Goal: Task Accomplishment & Management: Use online tool/utility

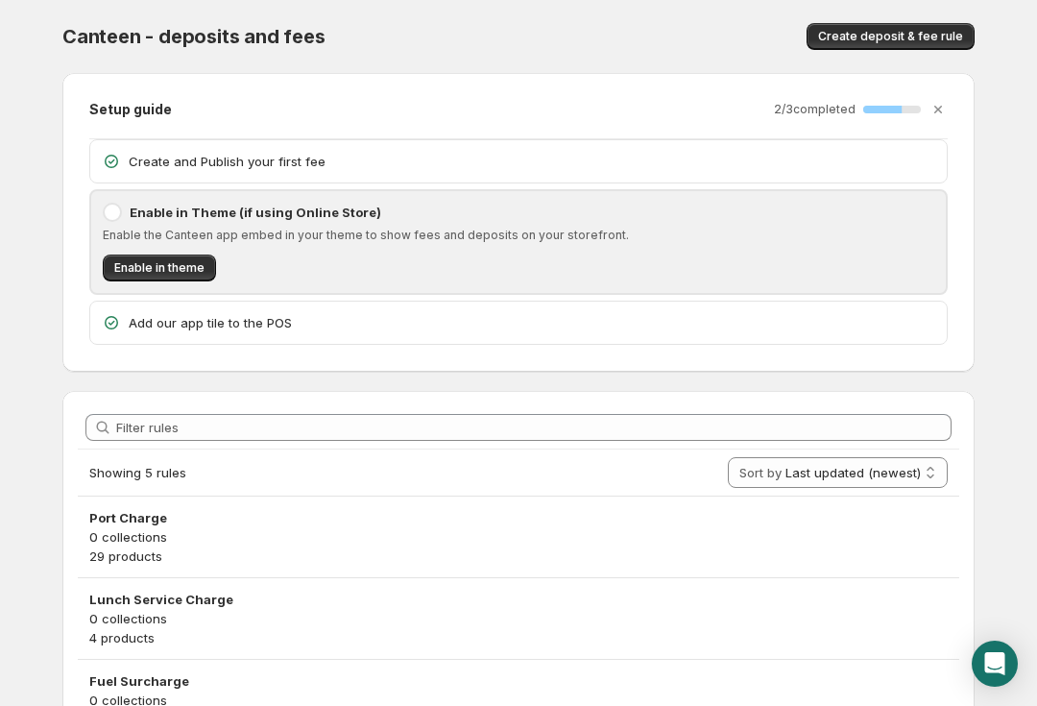
click at [988, 662] on icon "Open Intercom Messenger" at bounding box center [995, 663] width 20 height 23
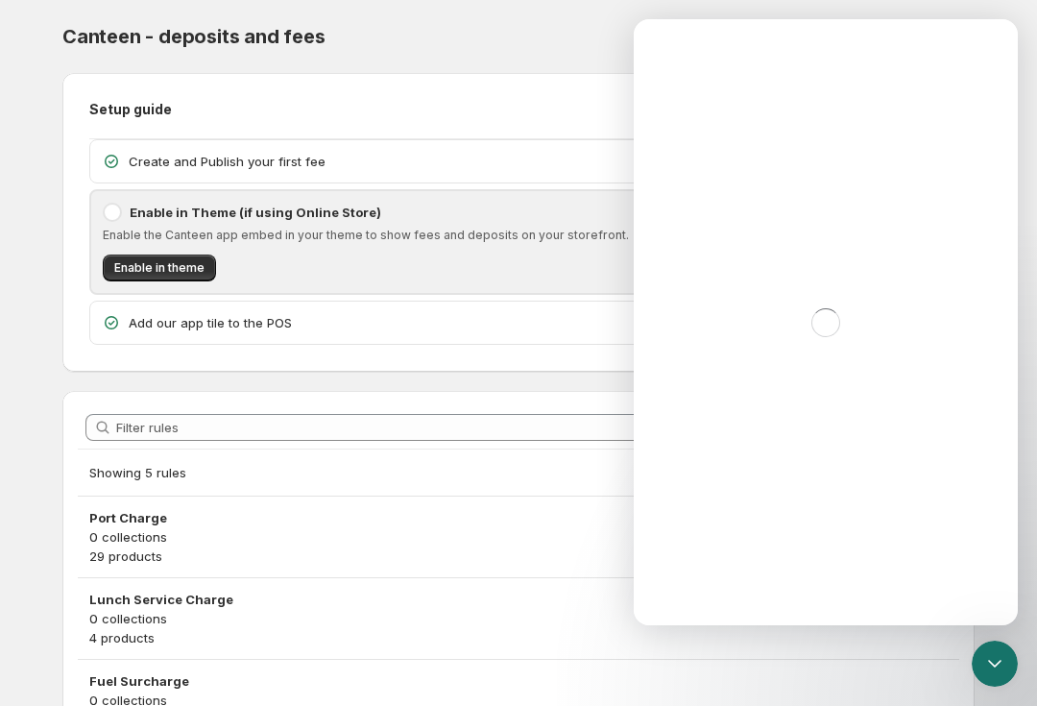
click at [116, 158] on icon at bounding box center [111, 161] width 13 height 13
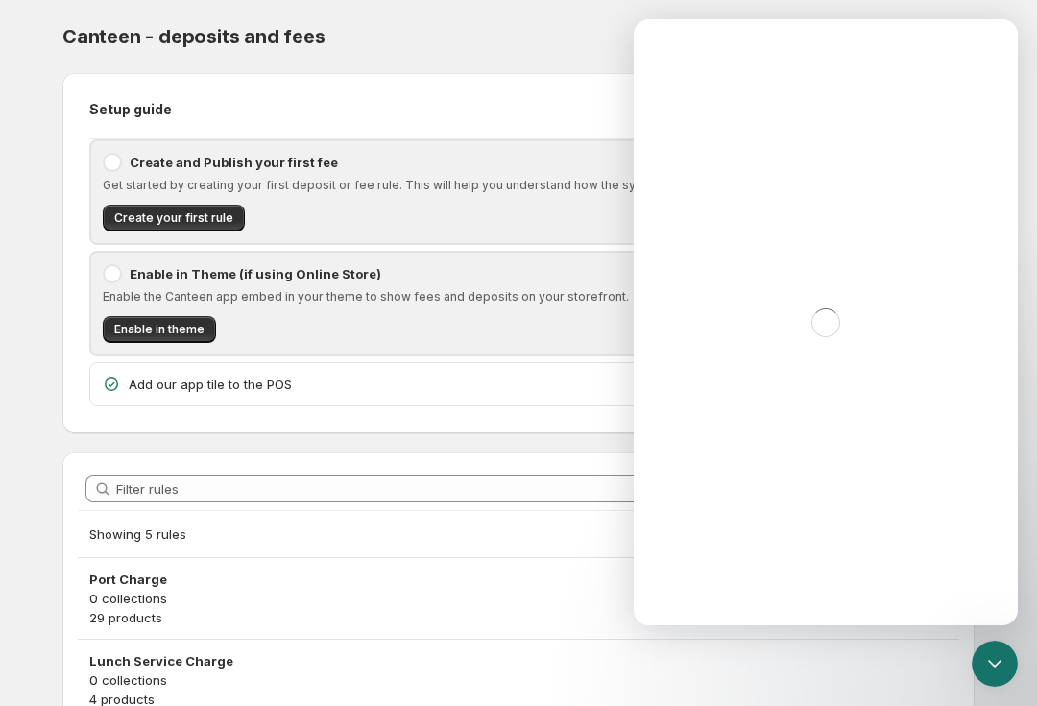
click at [995, 666] on icon "Close Intercom Messenger" at bounding box center [994, 664] width 13 height 8
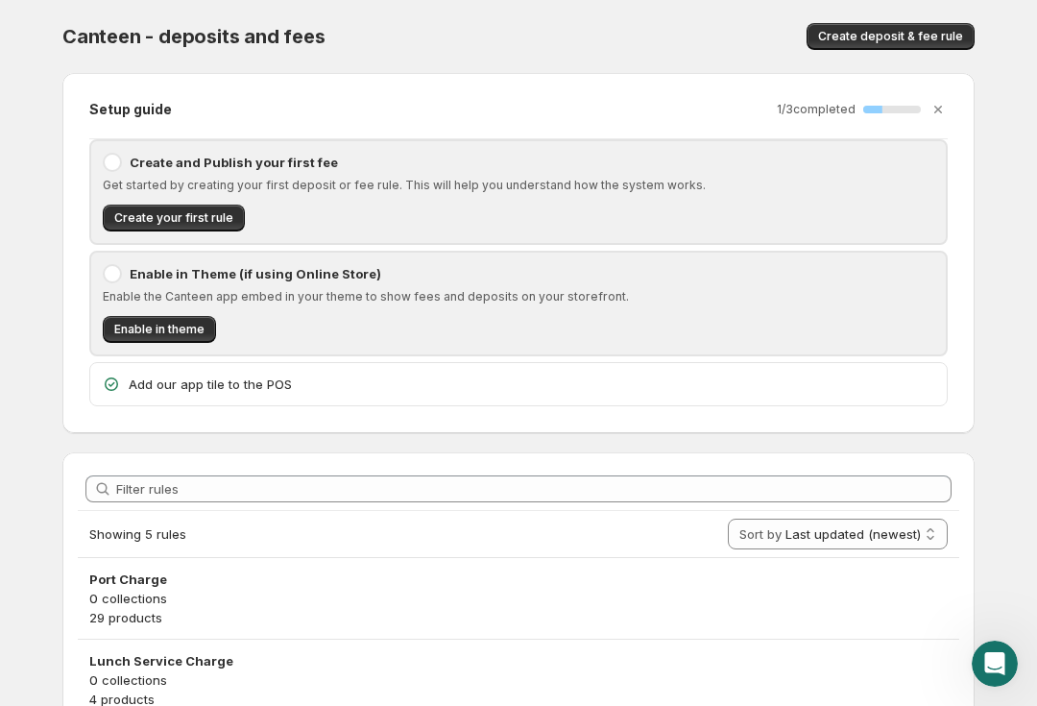
click at [921, 34] on span "Create deposit & fee rule" at bounding box center [890, 36] width 145 height 15
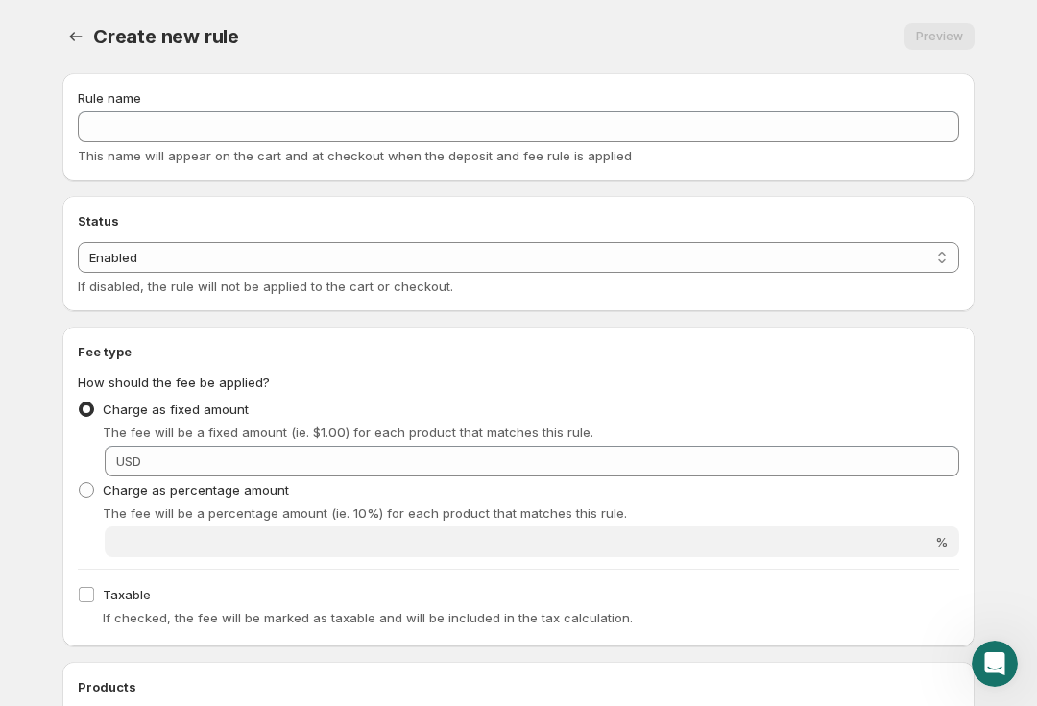
click at [60, 16] on div "Create new rule. This page is ready Create new rule Preview More actions Previe…" at bounding box center [518, 669] width 958 height 1338
click at [69, 36] on icon "Settings" at bounding box center [75, 36] width 19 height 19
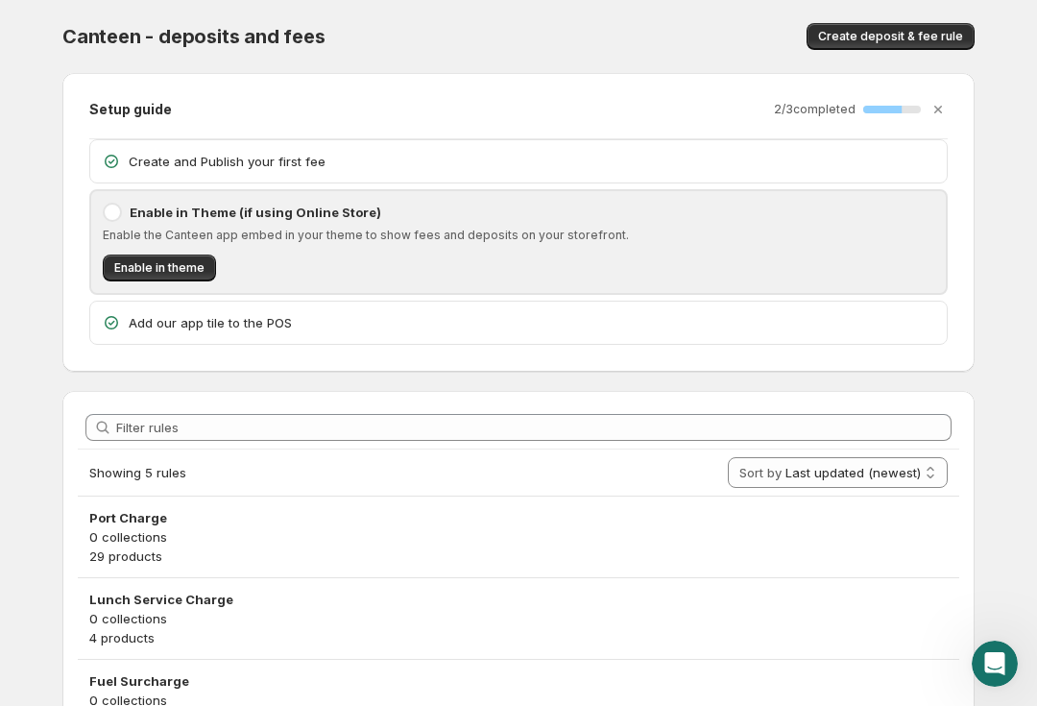
click at [103, 169] on icon at bounding box center [111, 161] width 19 height 19
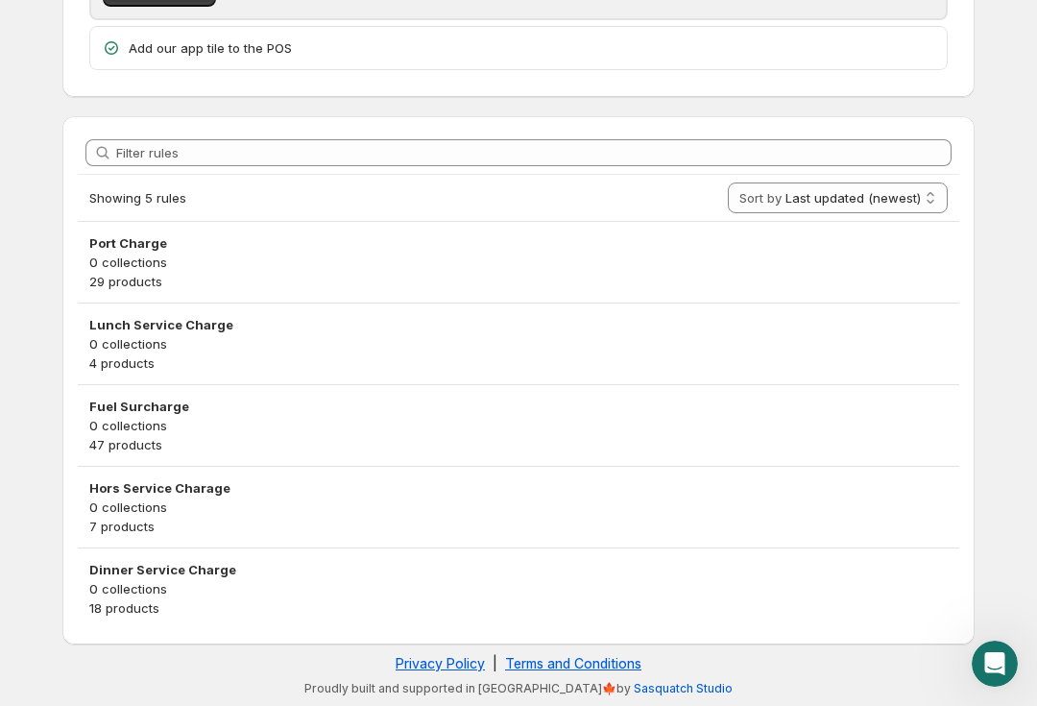
scroll to position [337, 0]
